Goal: Check status: Verify the current state of an ongoing process or item

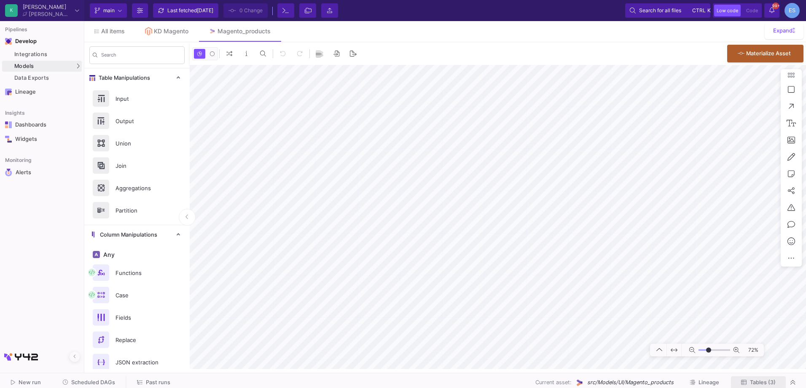
click at [776, 385] on button "Tables (3)" at bounding box center [758, 382] width 55 height 13
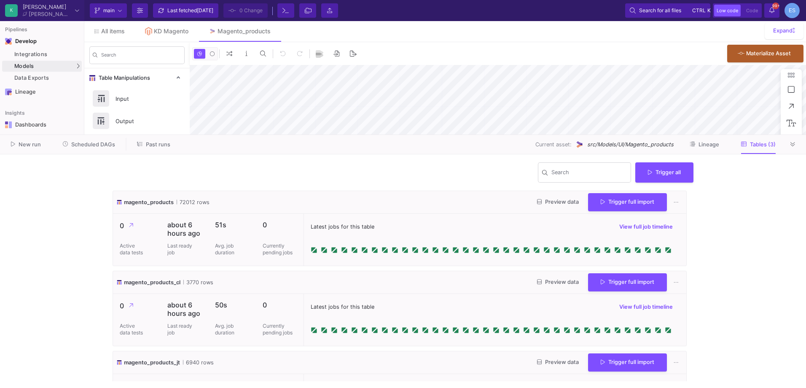
type input "-7"
click at [560, 206] on button "Preview data" at bounding box center [557, 202] width 55 height 13
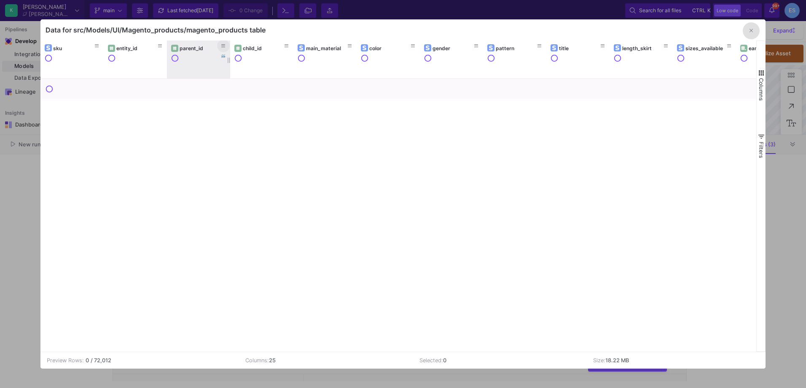
click at [225, 47] on icon at bounding box center [223, 46] width 4 height 5
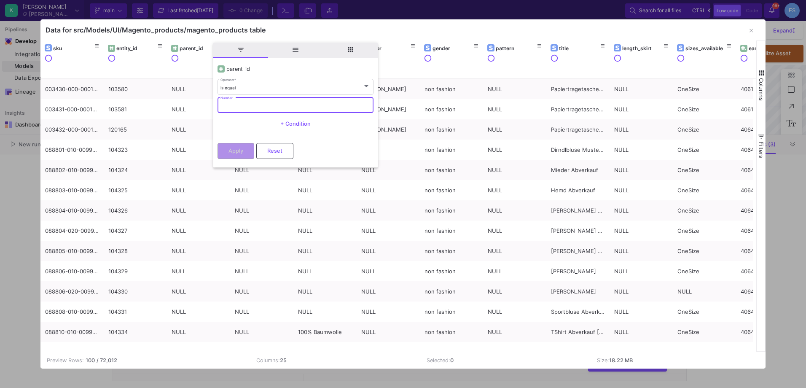
click at [250, 107] on input "Number" at bounding box center [295, 105] width 150 height 5
paste input "22536"
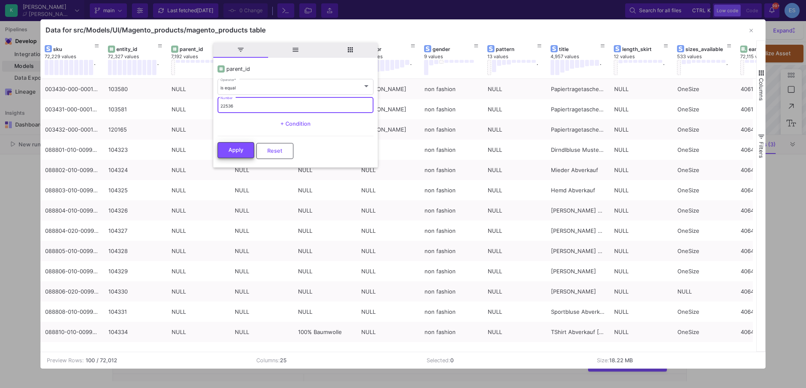
type input "22536"
click at [236, 146] on button "Apply" at bounding box center [236, 150] width 37 height 16
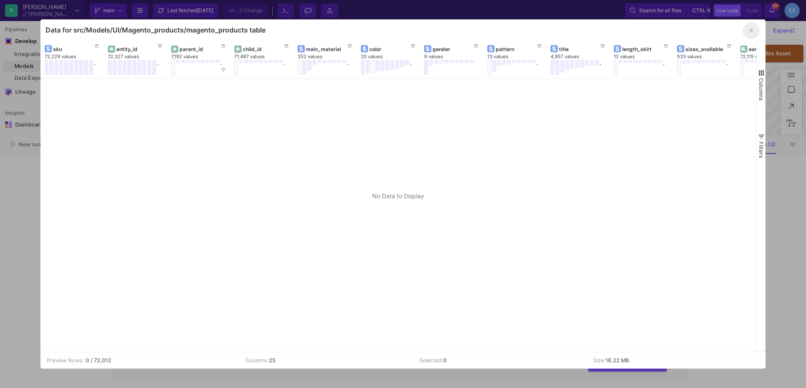
click at [750, 31] on icon "button" at bounding box center [751, 30] width 3 height 5
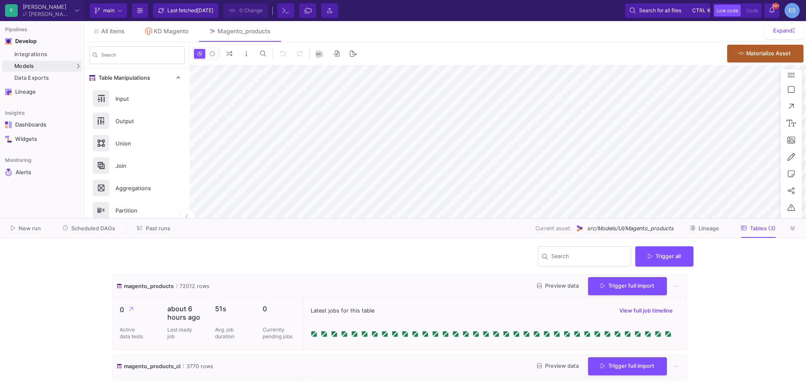
drag, startPoint x: 767, startPoint y: 134, endPoint x: 773, endPoint y: 218, distance: 84.1
click at [773, 218] on div at bounding box center [403, 218] width 806 height 0
click at [102, 230] on span "Scheduled DAGs" at bounding box center [93, 228] width 44 height 6
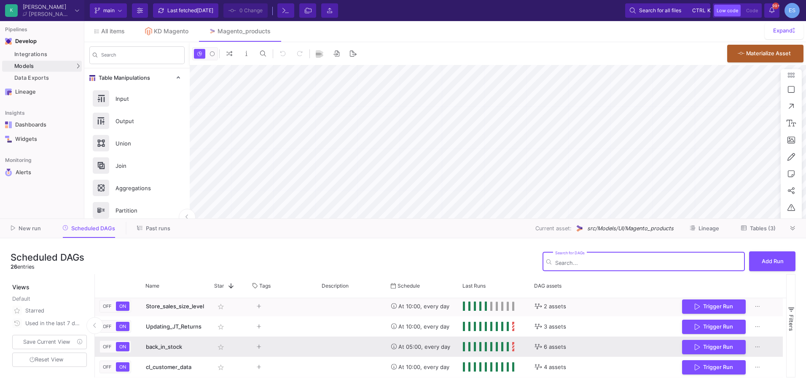
scroll to position [422, 0]
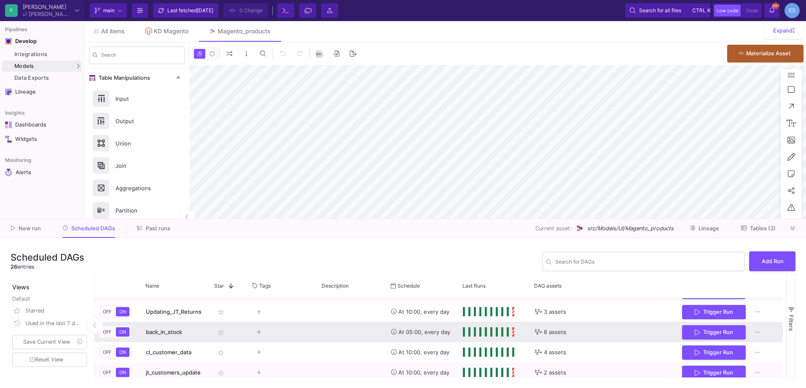
click at [180, 328] on span "back_in_stock" at bounding box center [164, 331] width 36 height 7
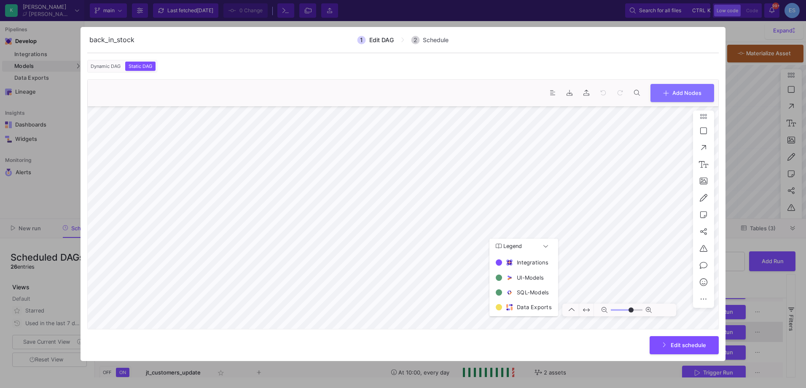
type input "0"
click at [749, 243] on div at bounding box center [403, 194] width 806 height 388
